Goal: Check status: Check status

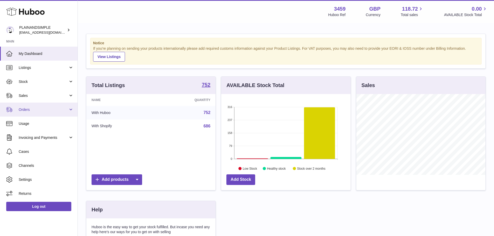
scroll to position [81, 130]
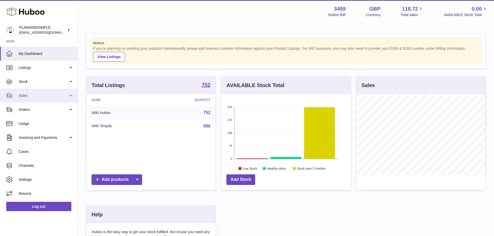
click at [25, 95] on span "Sales" at bounding box center [44, 95] width 50 height 5
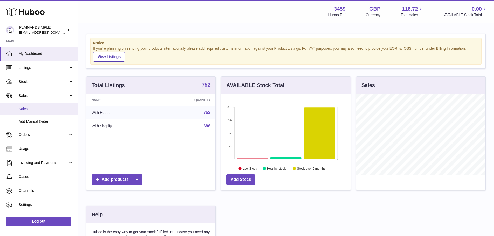
click at [26, 112] on link "Sales" at bounding box center [39, 109] width 78 height 13
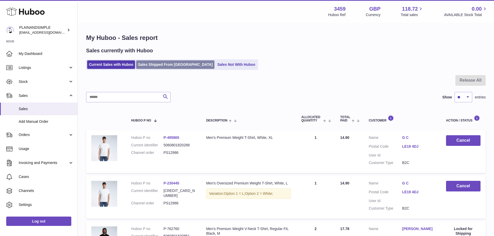
click at [157, 65] on link "Sales Shipped From [GEOGRAPHIC_DATA]" at bounding box center [175, 64] width 78 height 9
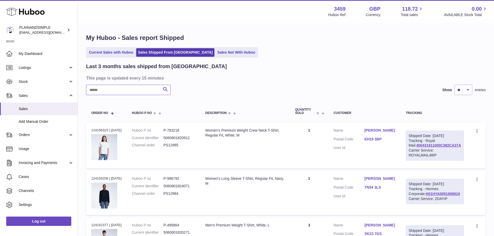
click at [129, 86] on input "text" at bounding box center [128, 90] width 85 height 10
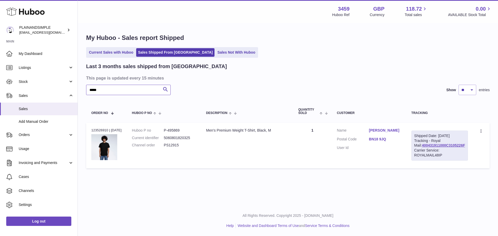
type input "*****"
click at [94, 128] on div "Order no 123526910 | 26th Aug" at bounding box center [106, 130] width 30 height 5
copy div "123526910"
